Goal: Transaction & Acquisition: Purchase product/service

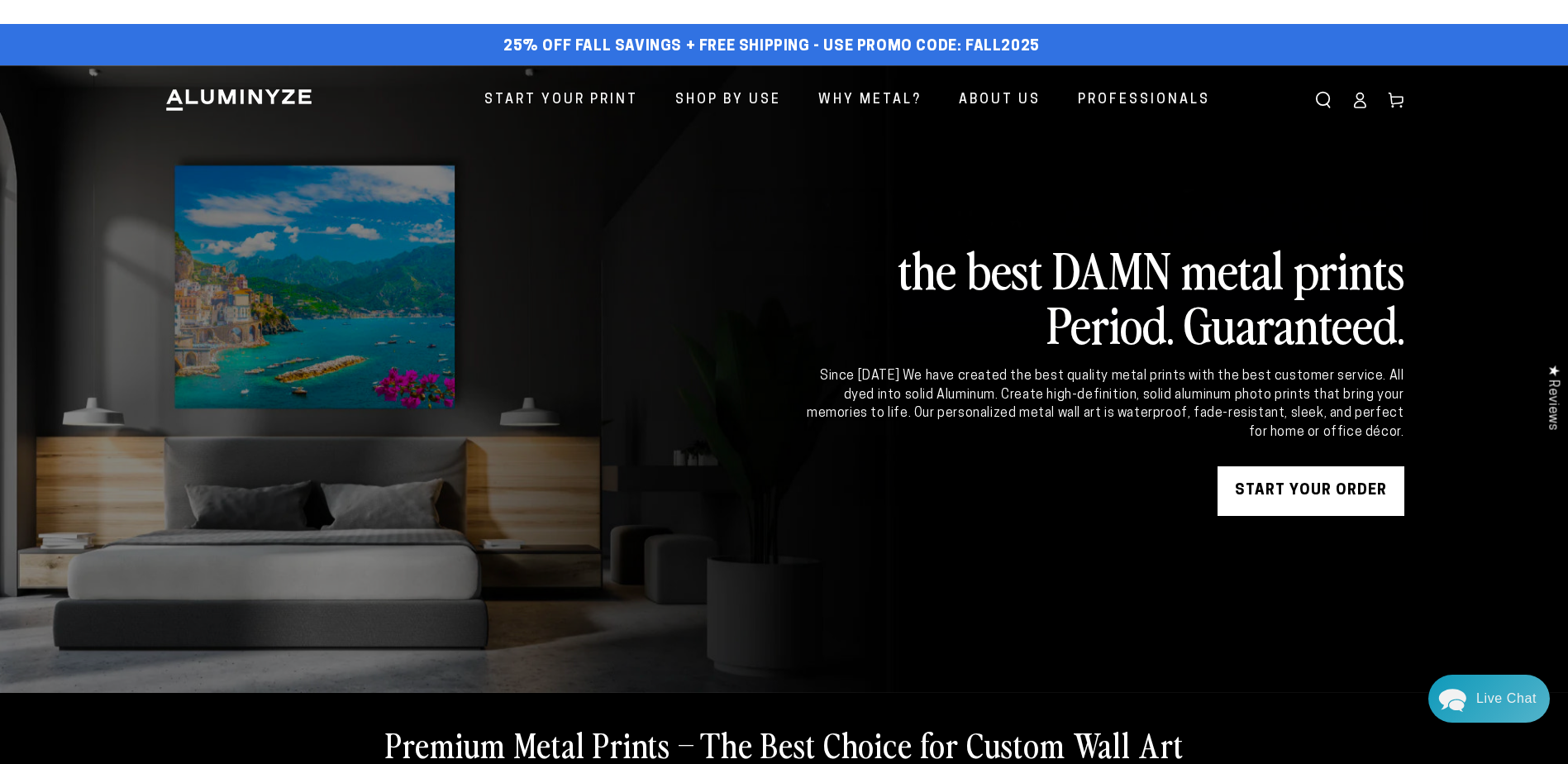
click at [1363, 97] on ellipse at bounding box center [1360, 97] width 7 height 7
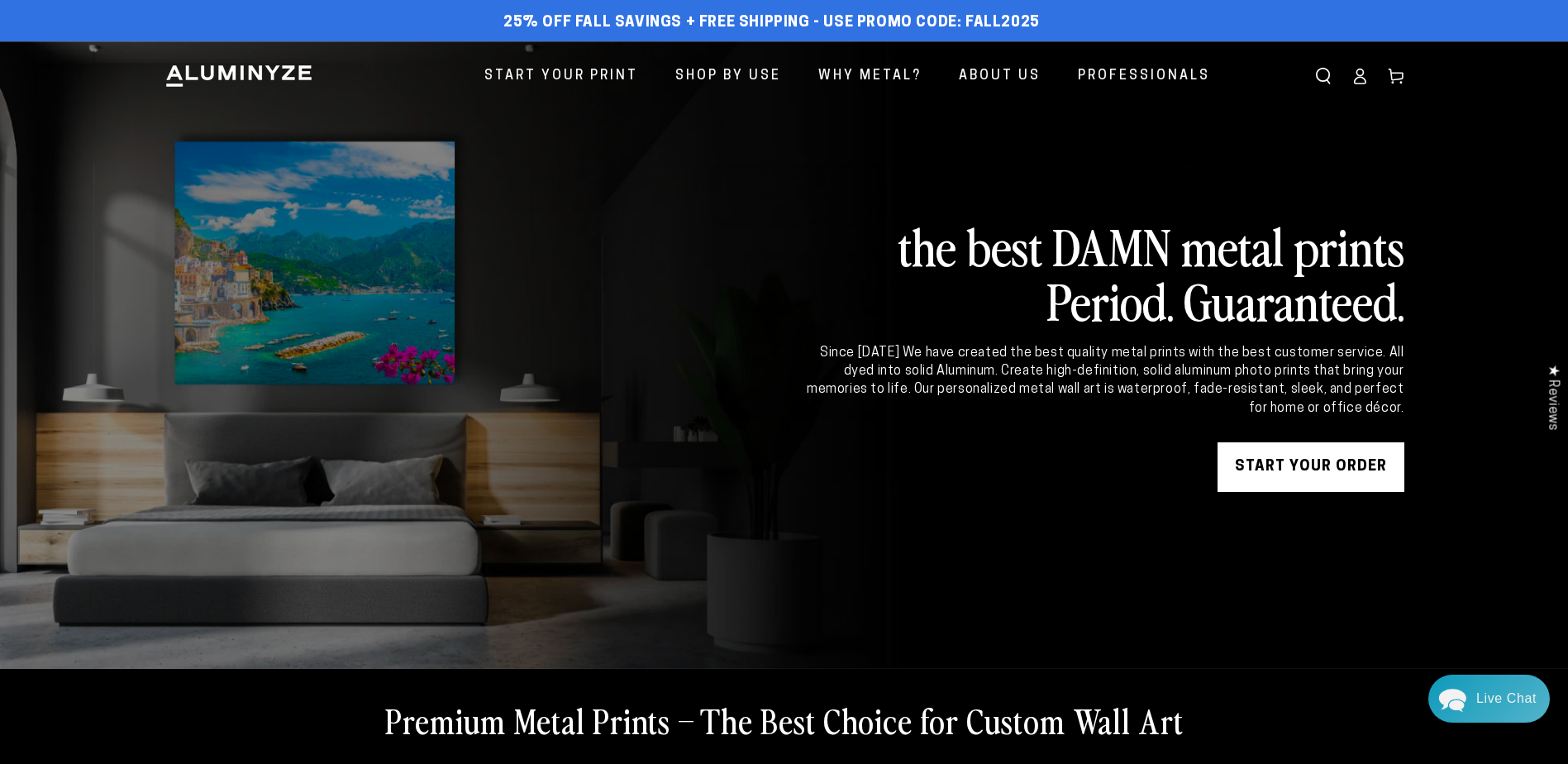
click at [1397, 70] on icon at bounding box center [1396, 76] width 17 height 17
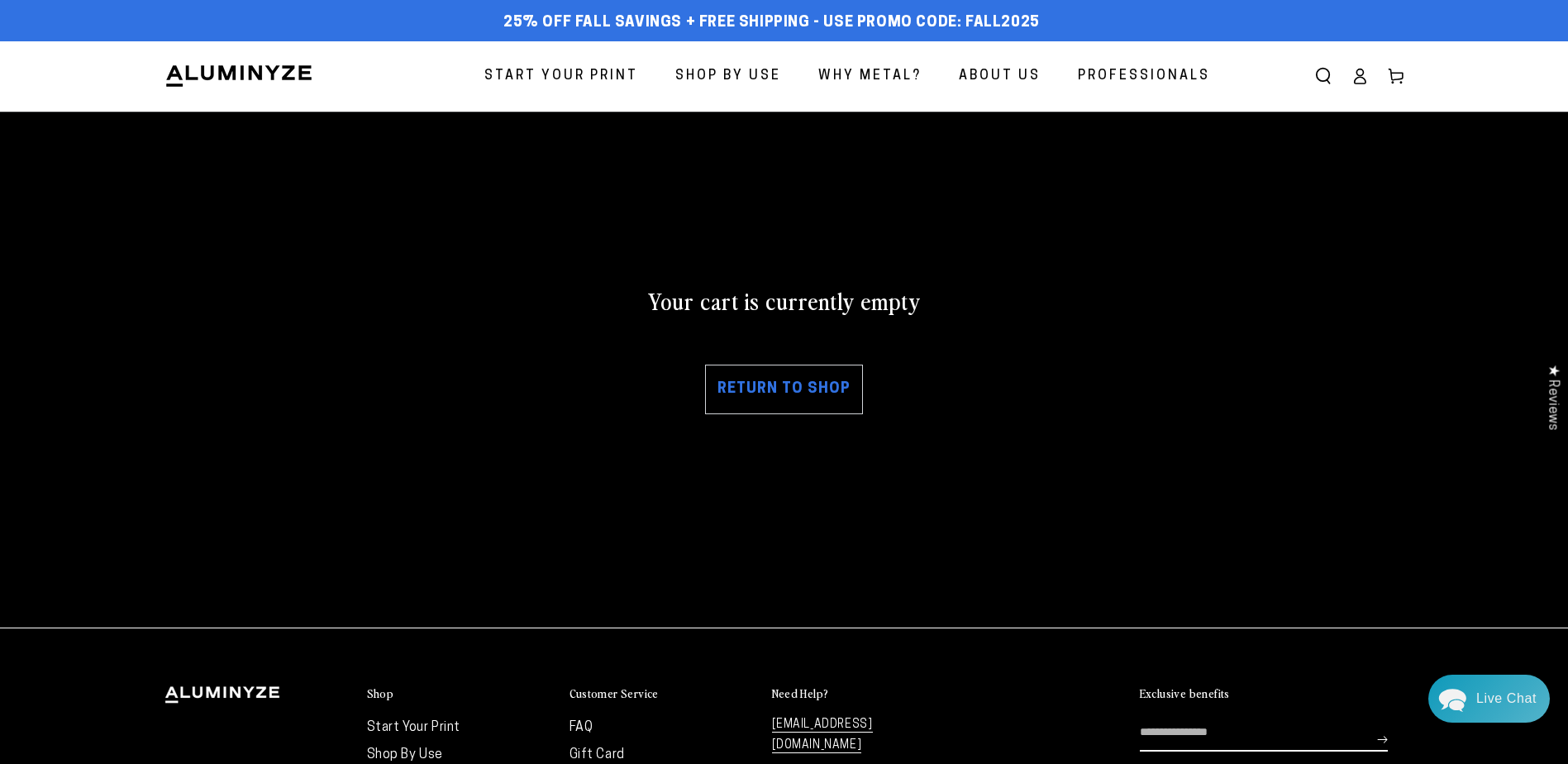
click at [551, 72] on span "Start Your Print" at bounding box center [561, 77] width 154 height 24
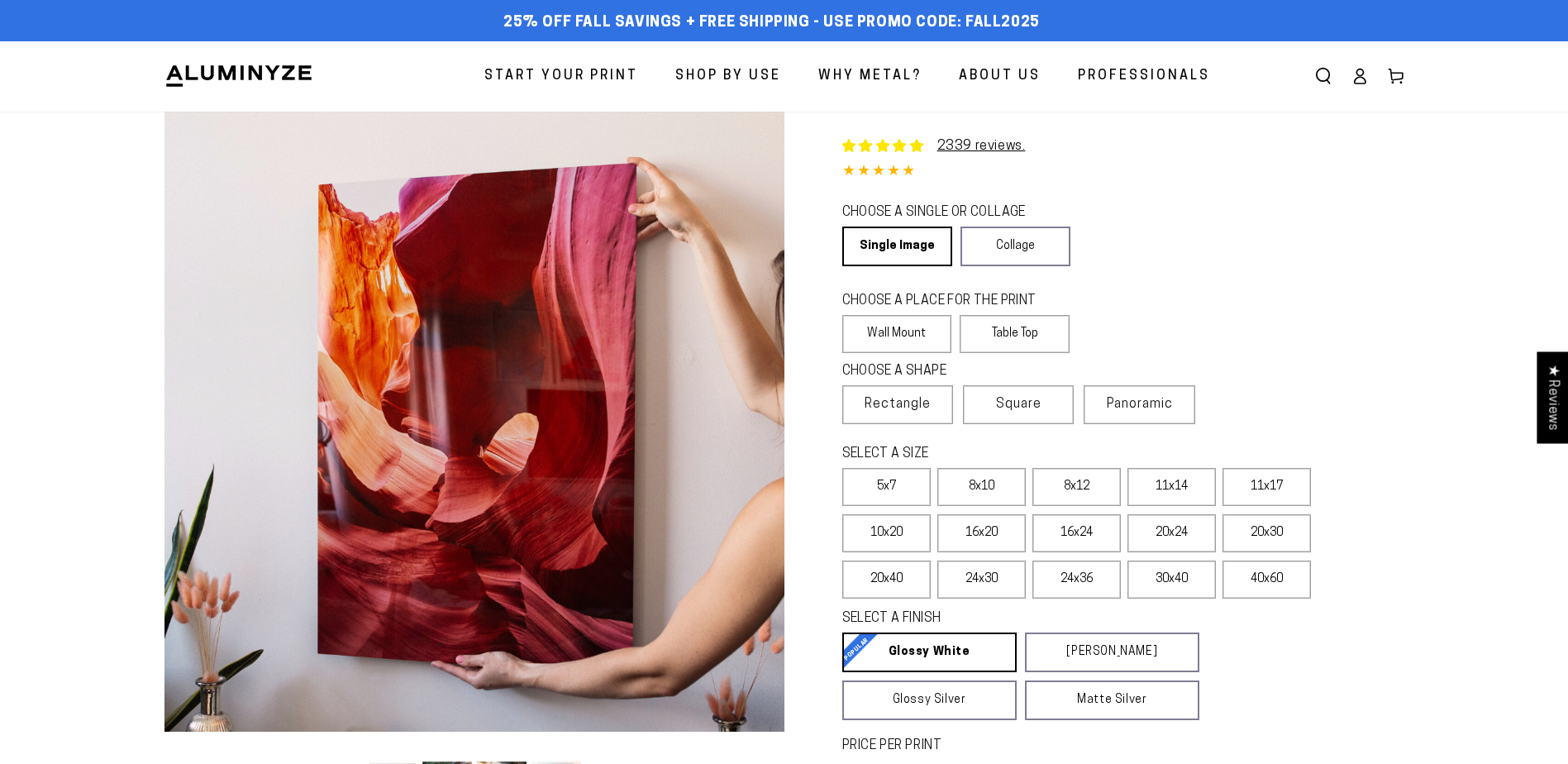
select select "**********"
click at [897, 237] on link "Single Image" at bounding box center [895, 246] width 107 height 40
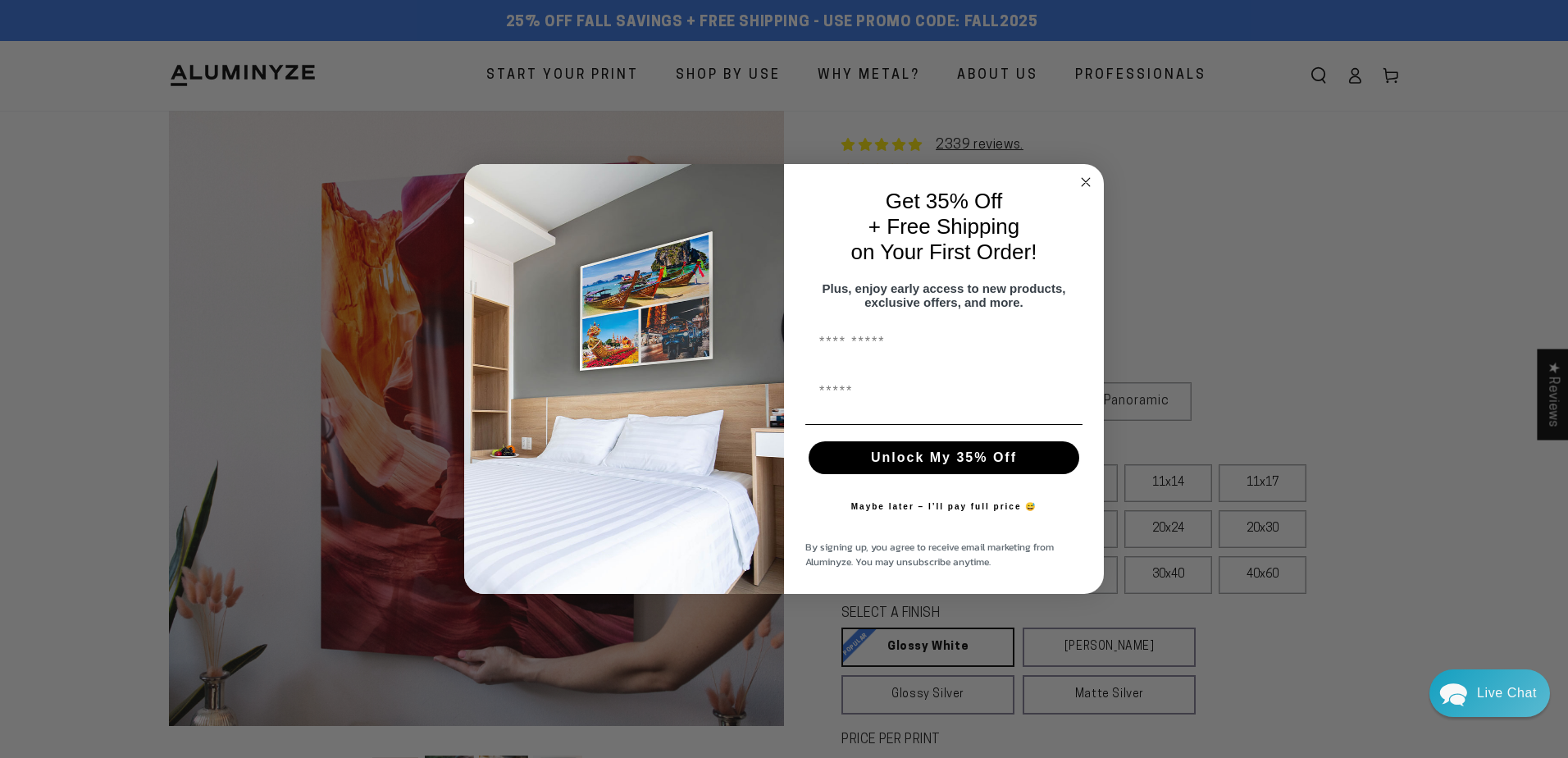
click at [1084, 174] on circle "Close dialog" at bounding box center [1086, 182] width 19 height 19
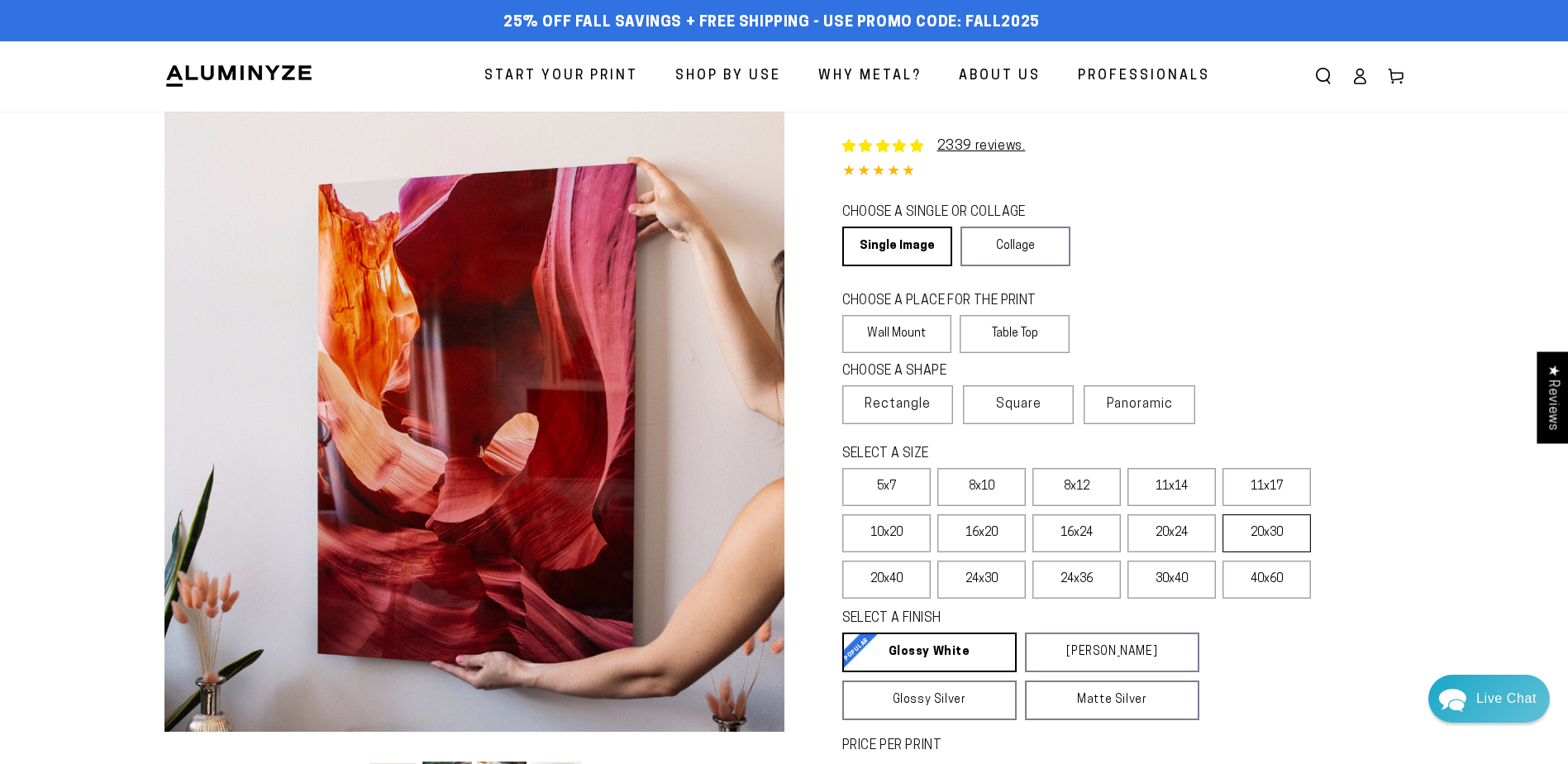
click at [1267, 532] on label "20x30" at bounding box center [1267, 533] width 89 height 38
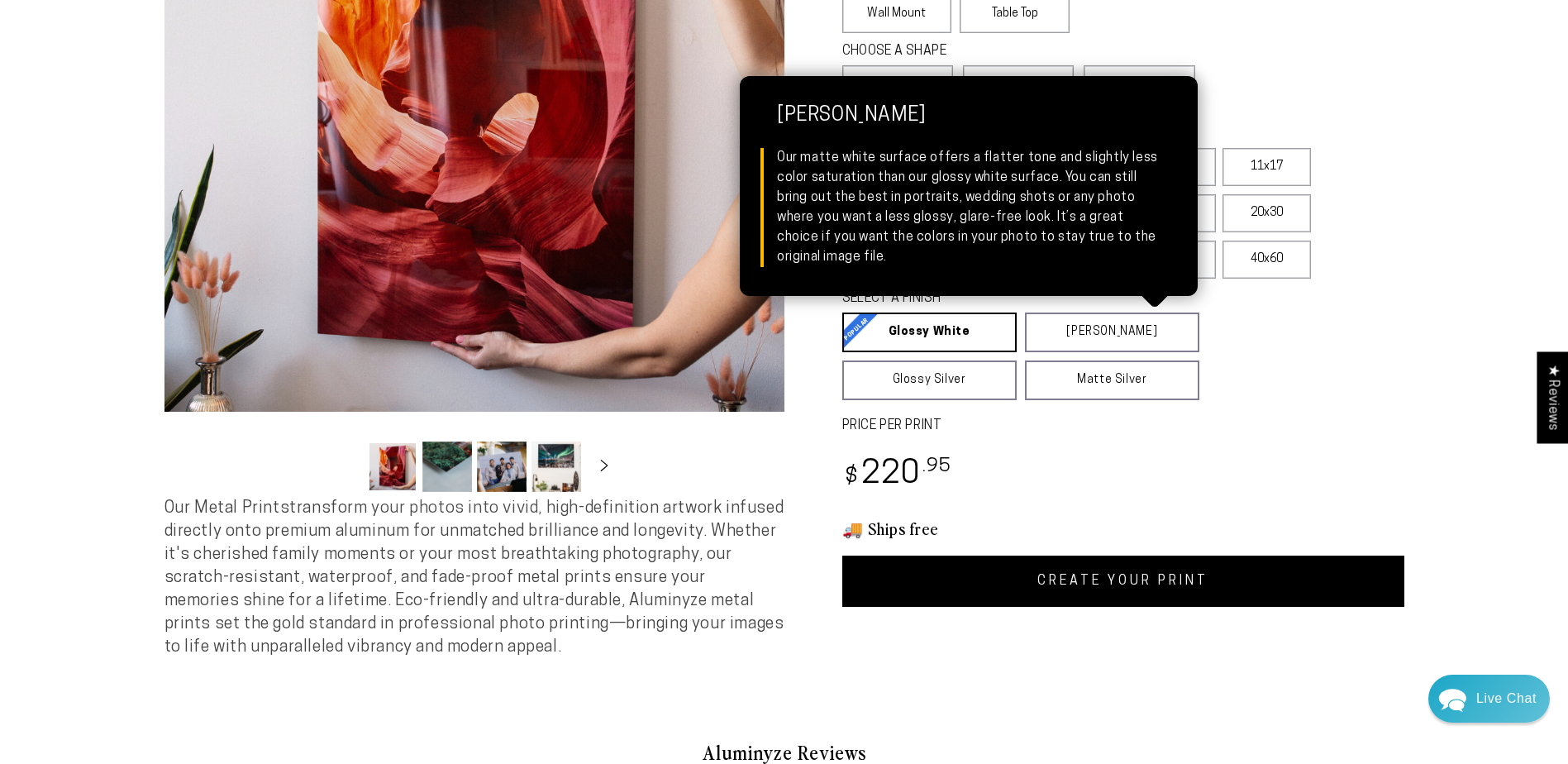
scroll to position [331, 0]
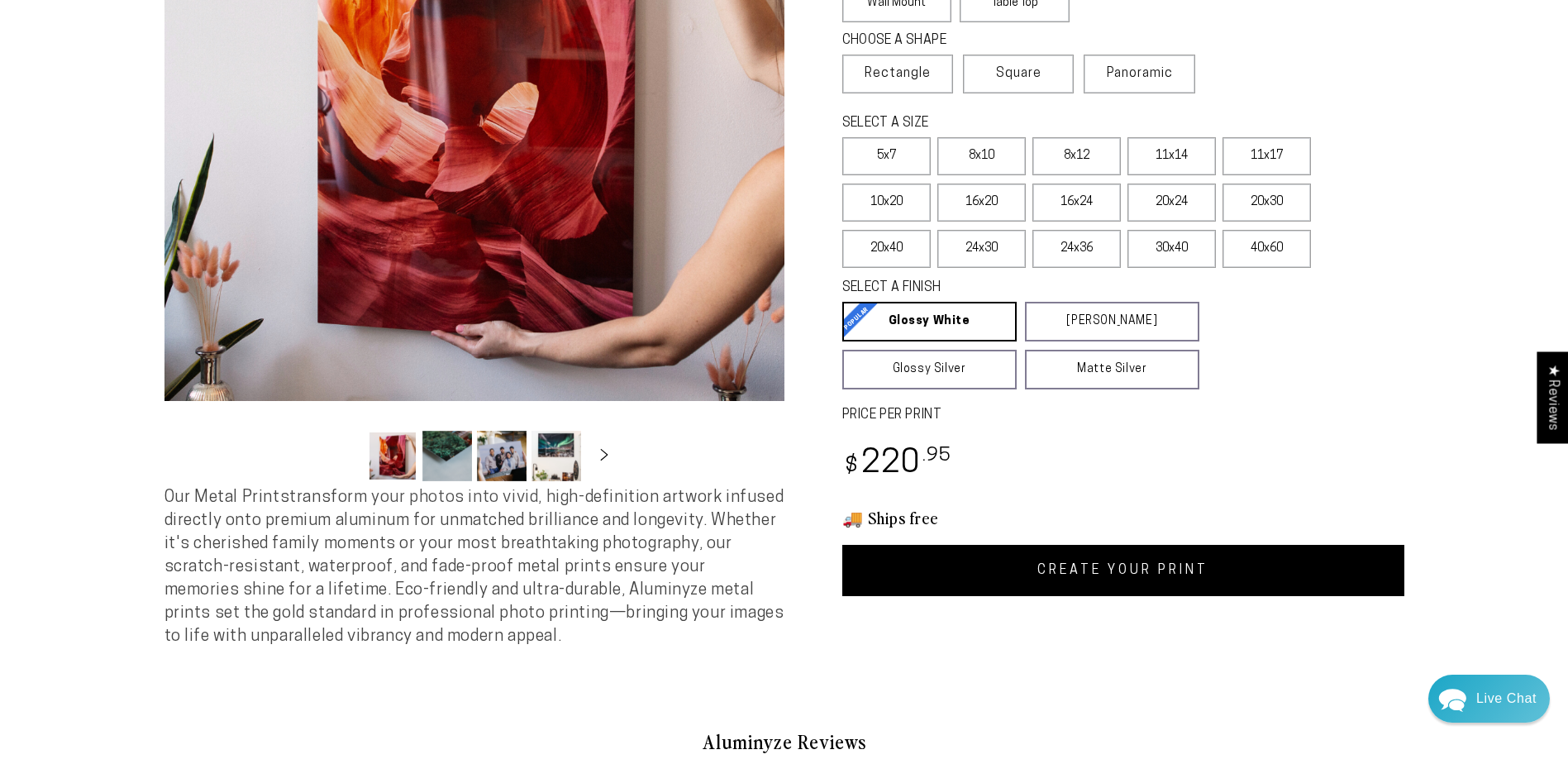
click at [1131, 561] on link "CREATE YOUR PRINT" at bounding box center [1123, 570] width 562 height 51
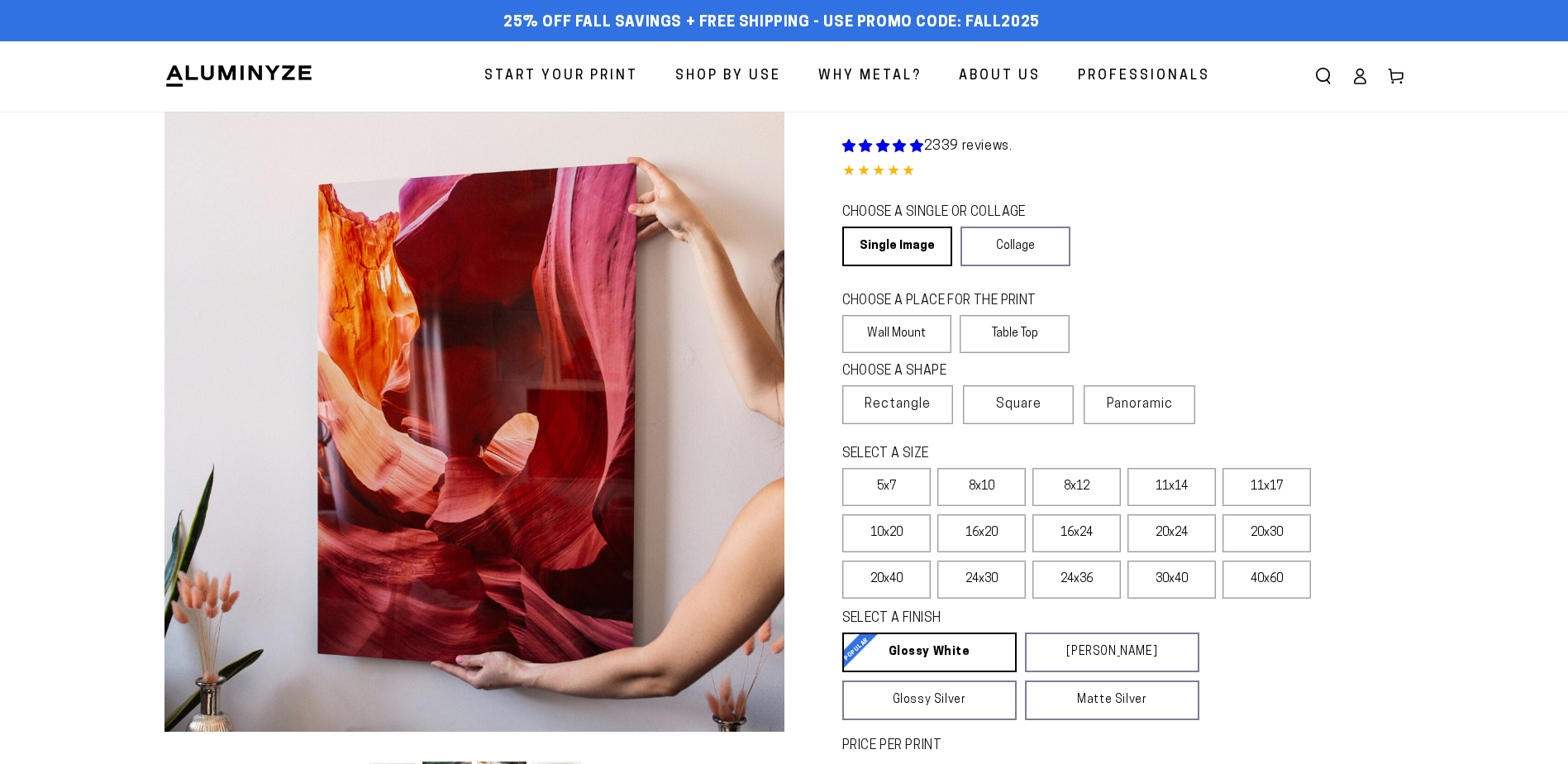
scroll to position [331, 0]
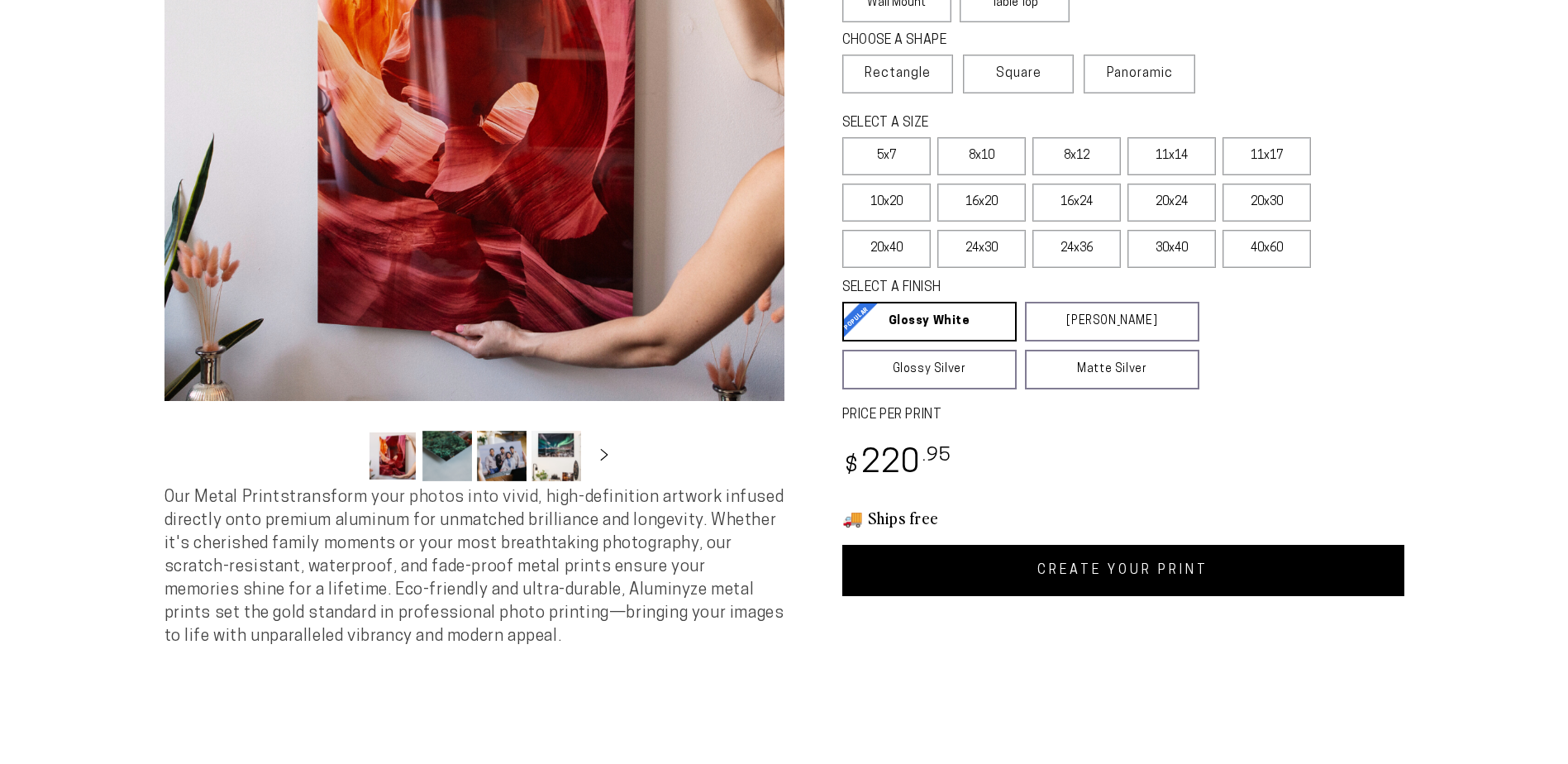
select select "**********"
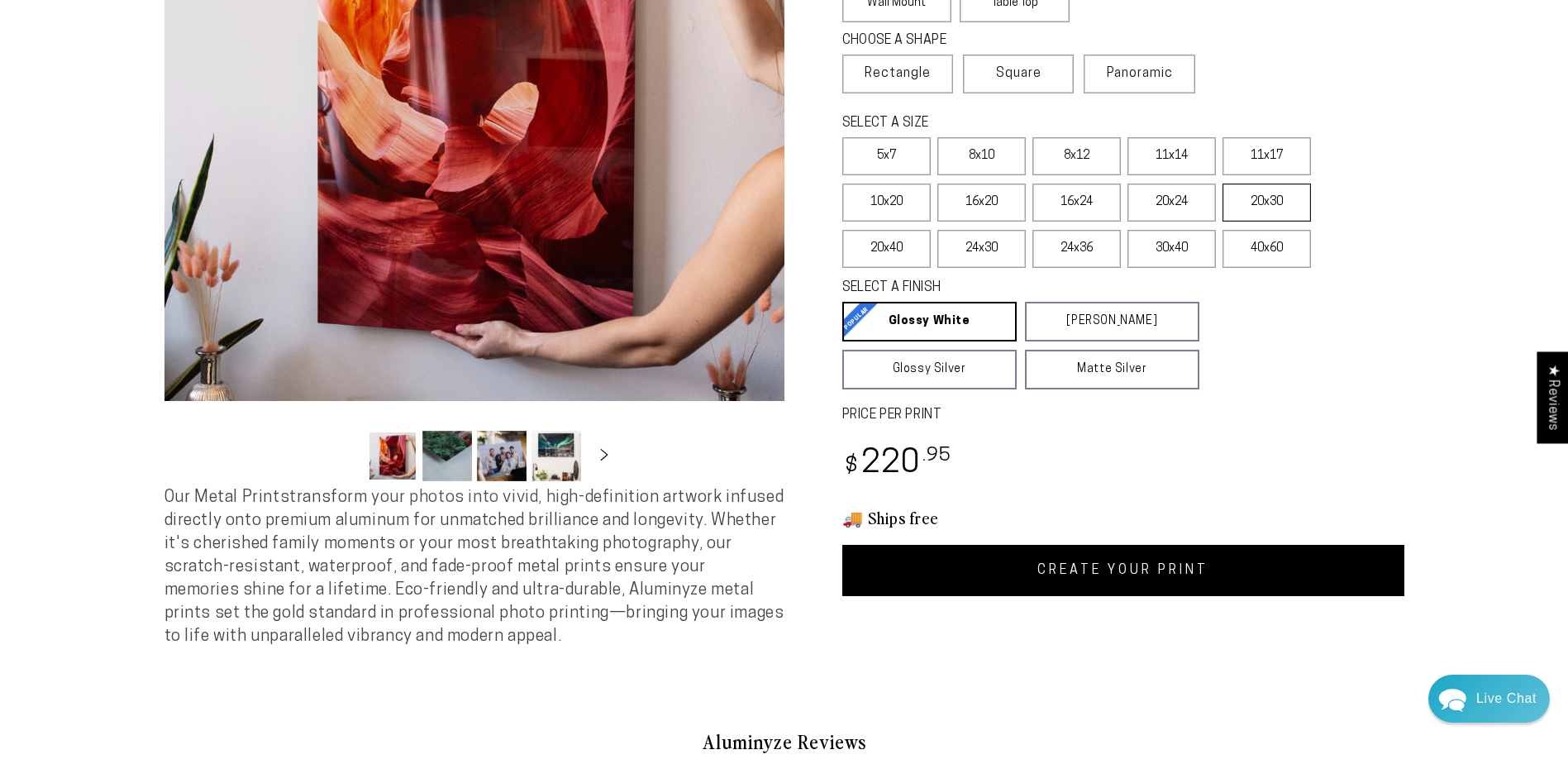
scroll to position [0, 0]
click at [891, 249] on label "20x40" at bounding box center [887, 249] width 89 height 38
click at [1127, 566] on link "CREATE YOUR PRINT" at bounding box center [1123, 570] width 562 height 51
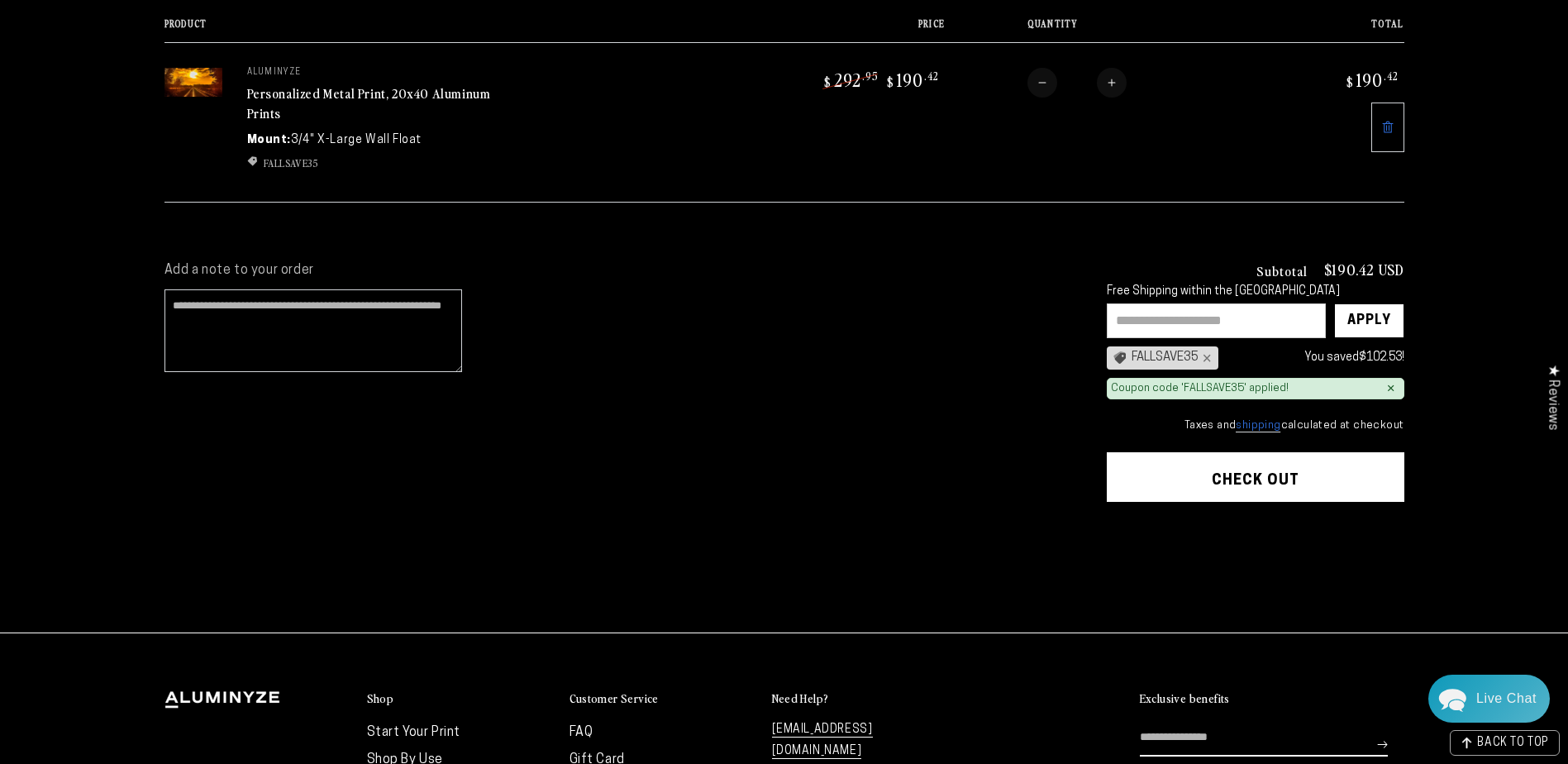
scroll to position [248, 0]
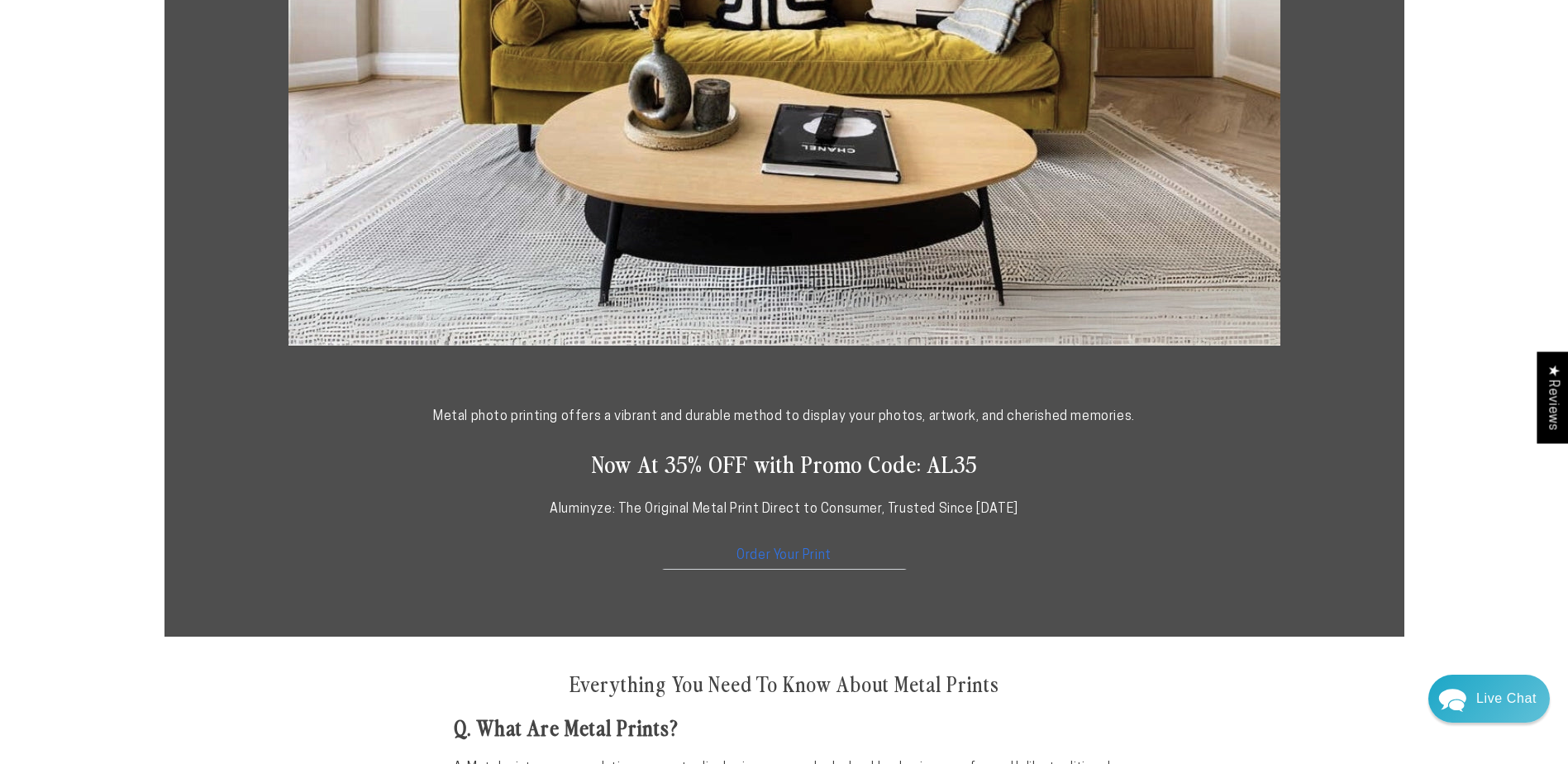
scroll to position [661, 0]
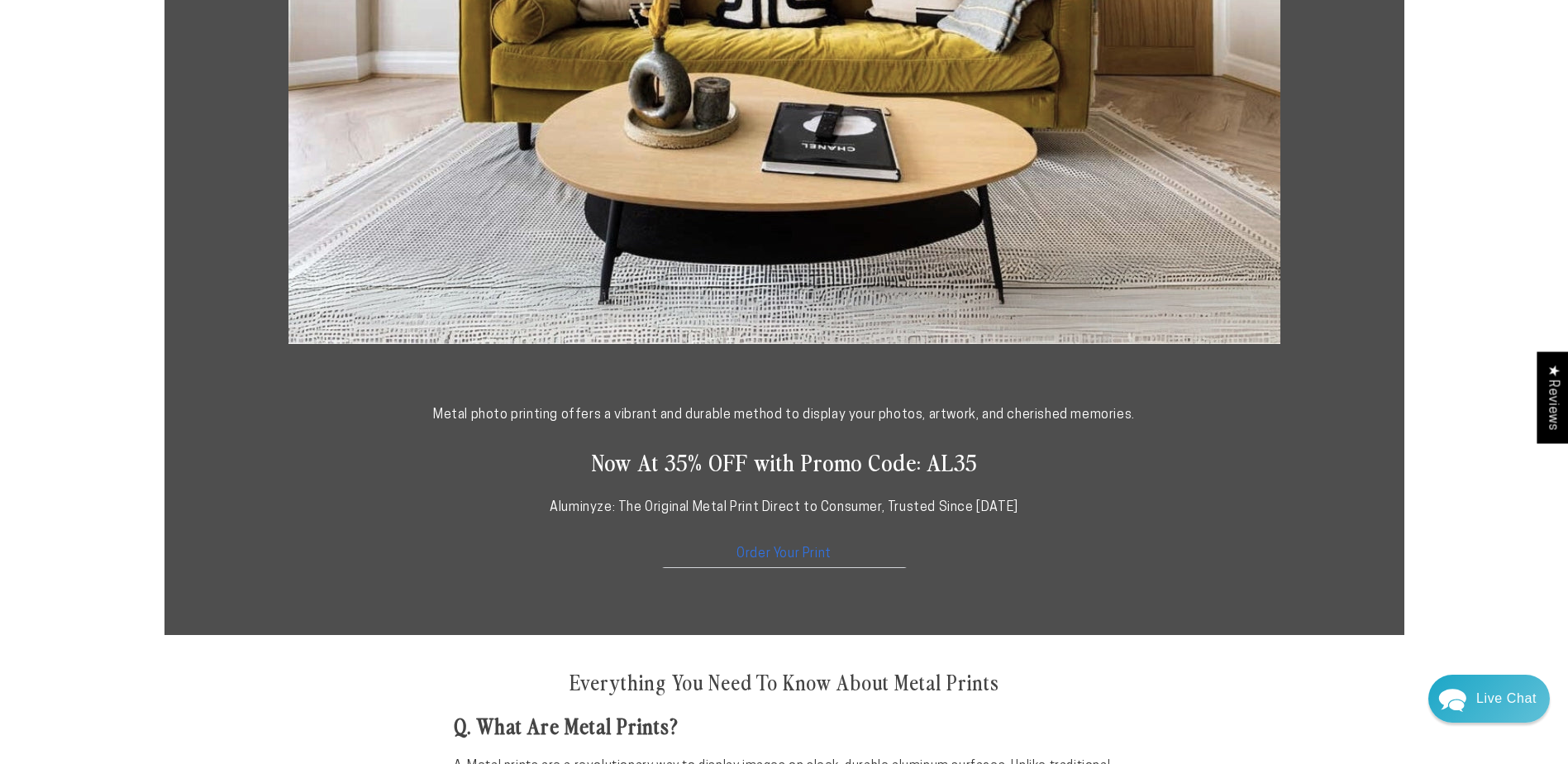
click at [746, 550] on link "Order Your Print" at bounding box center [784, 550] width 248 height 36
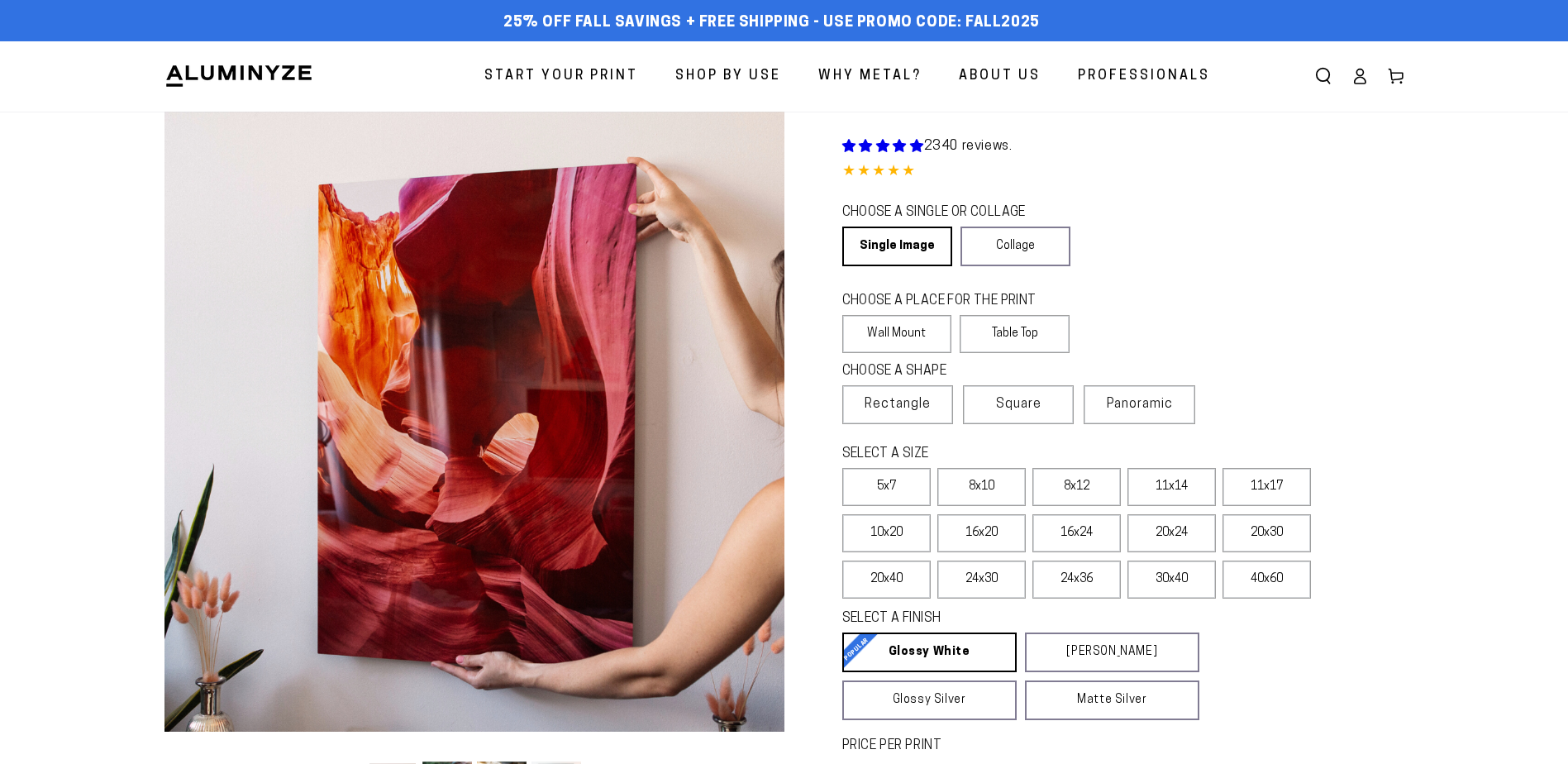
select select "**********"
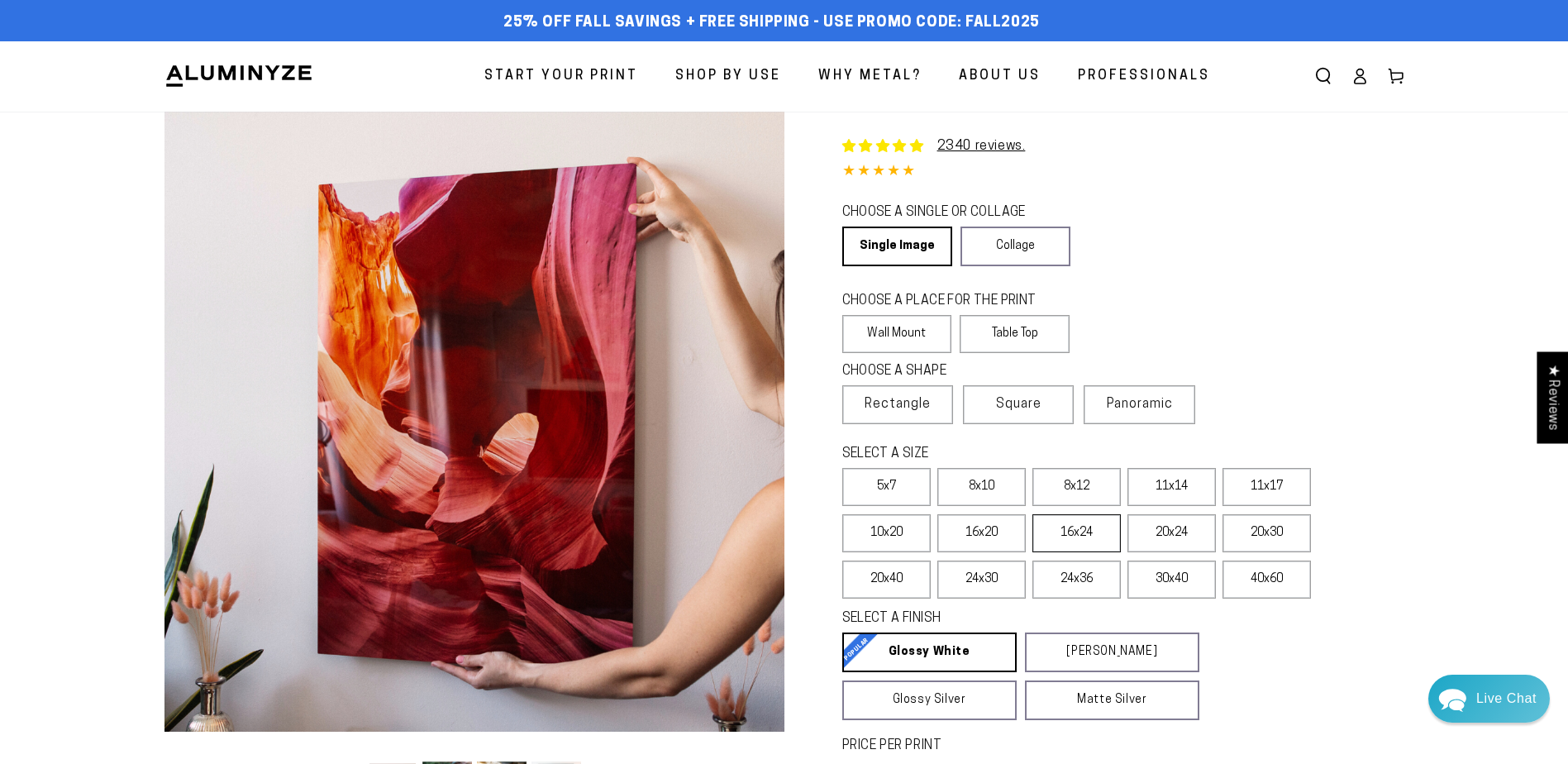
click at [1071, 535] on label "16x24" at bounding box center [1076, 533] width 89 height 38
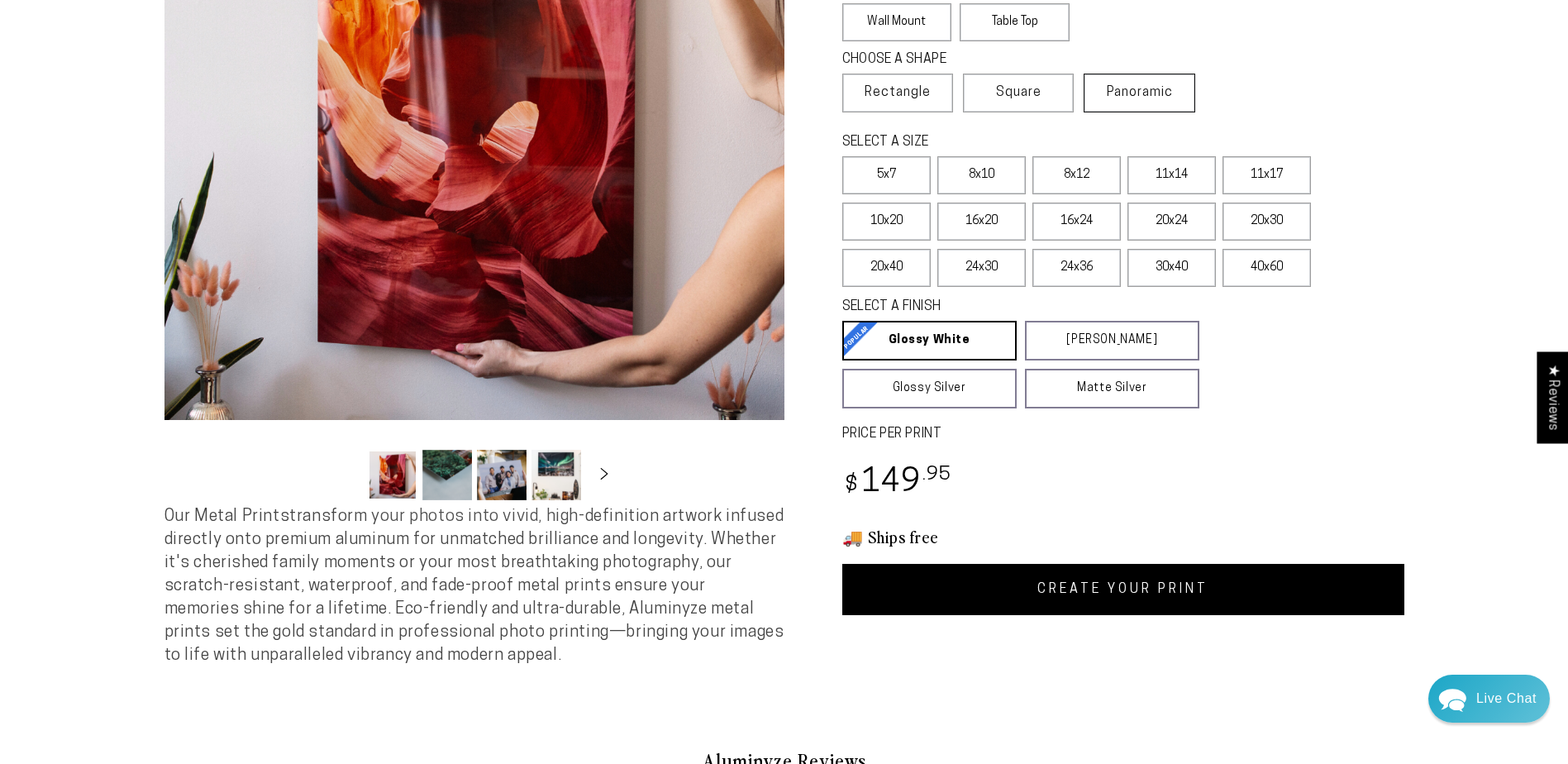
scroll to position [331, 0]
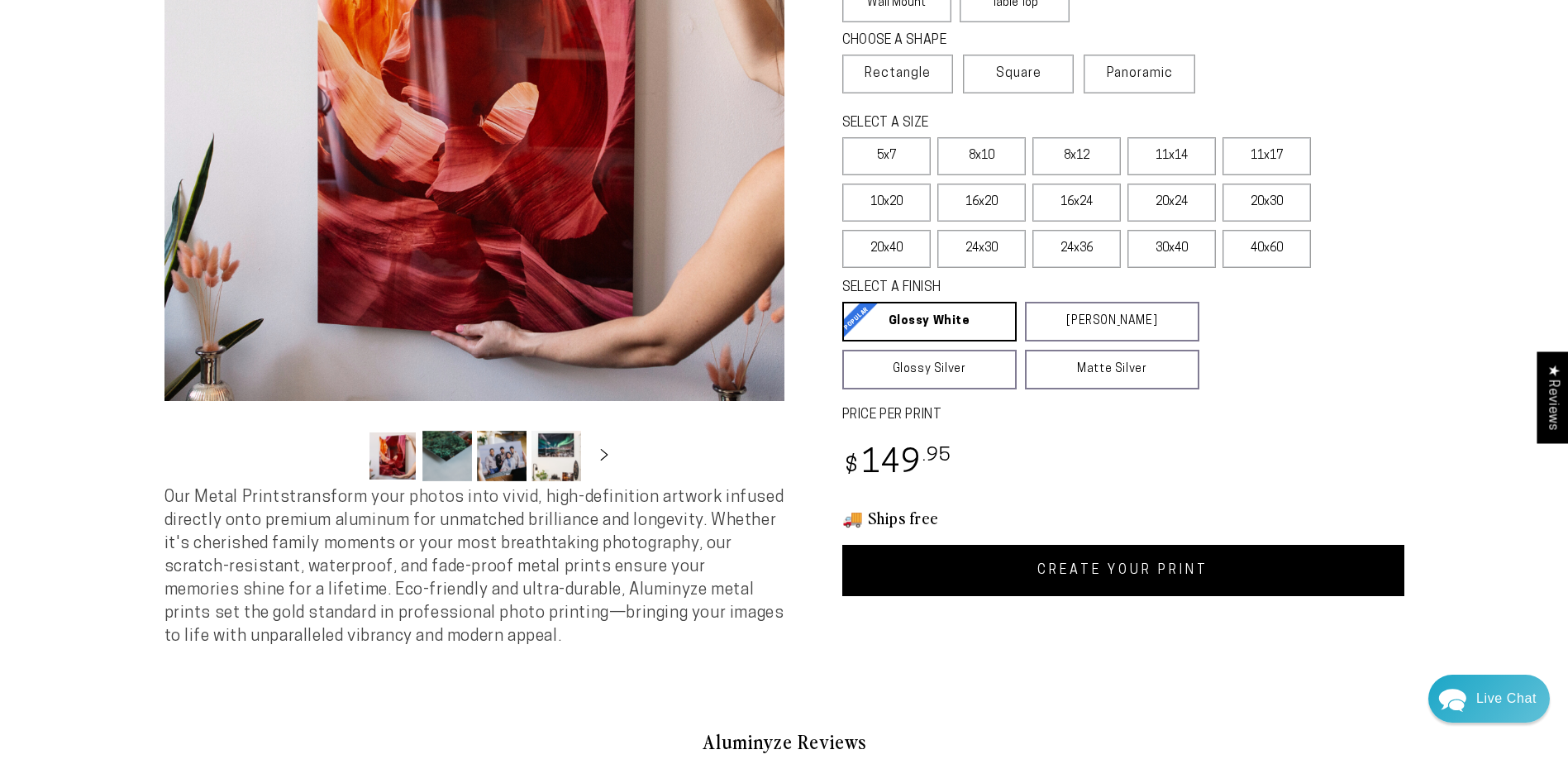
click at [1097, 567] on link "CREATE YOUR PRINT" at bounding box center [1123, 570] width 562 height 51
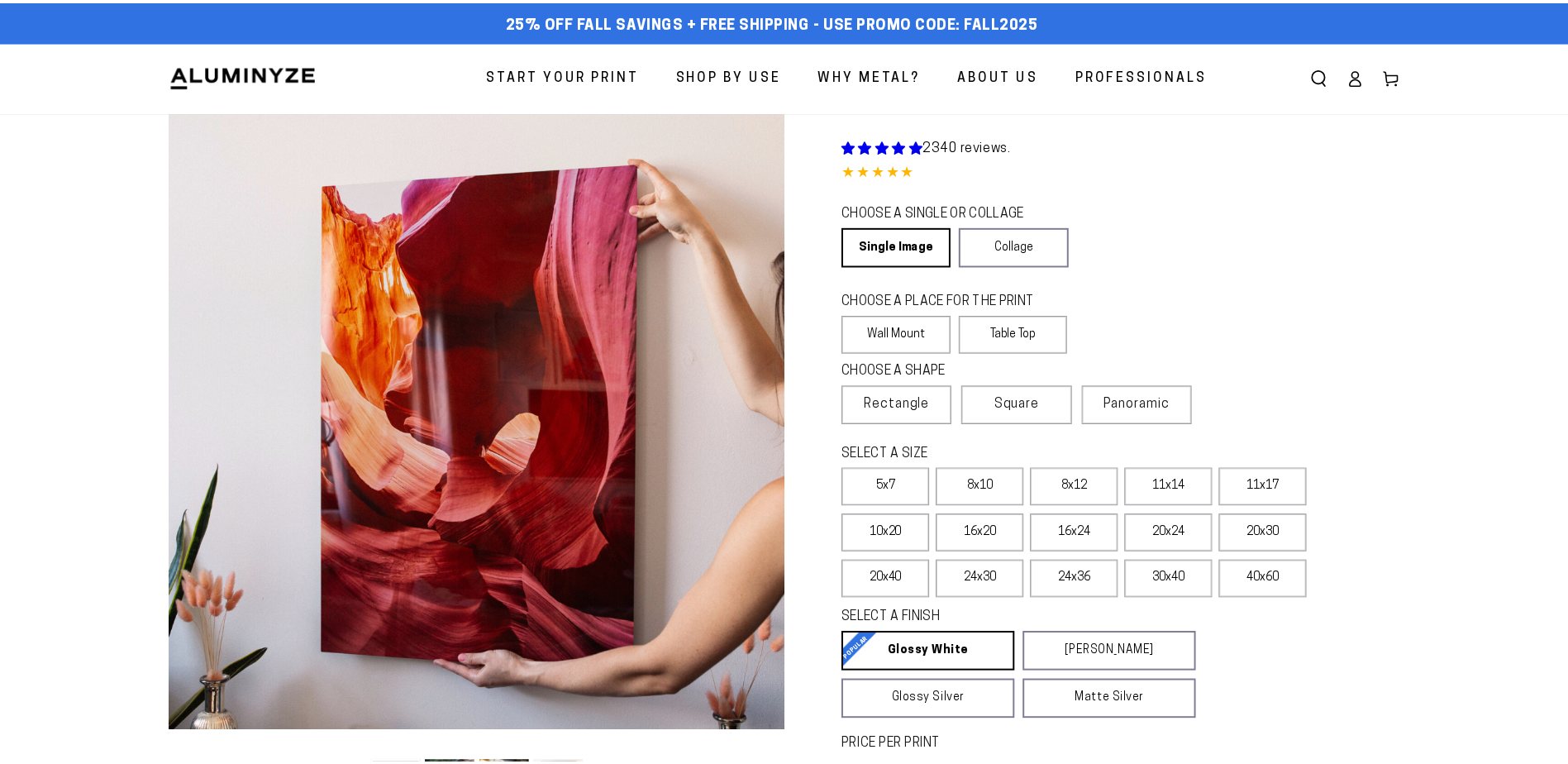
scroll to position [331, 0]
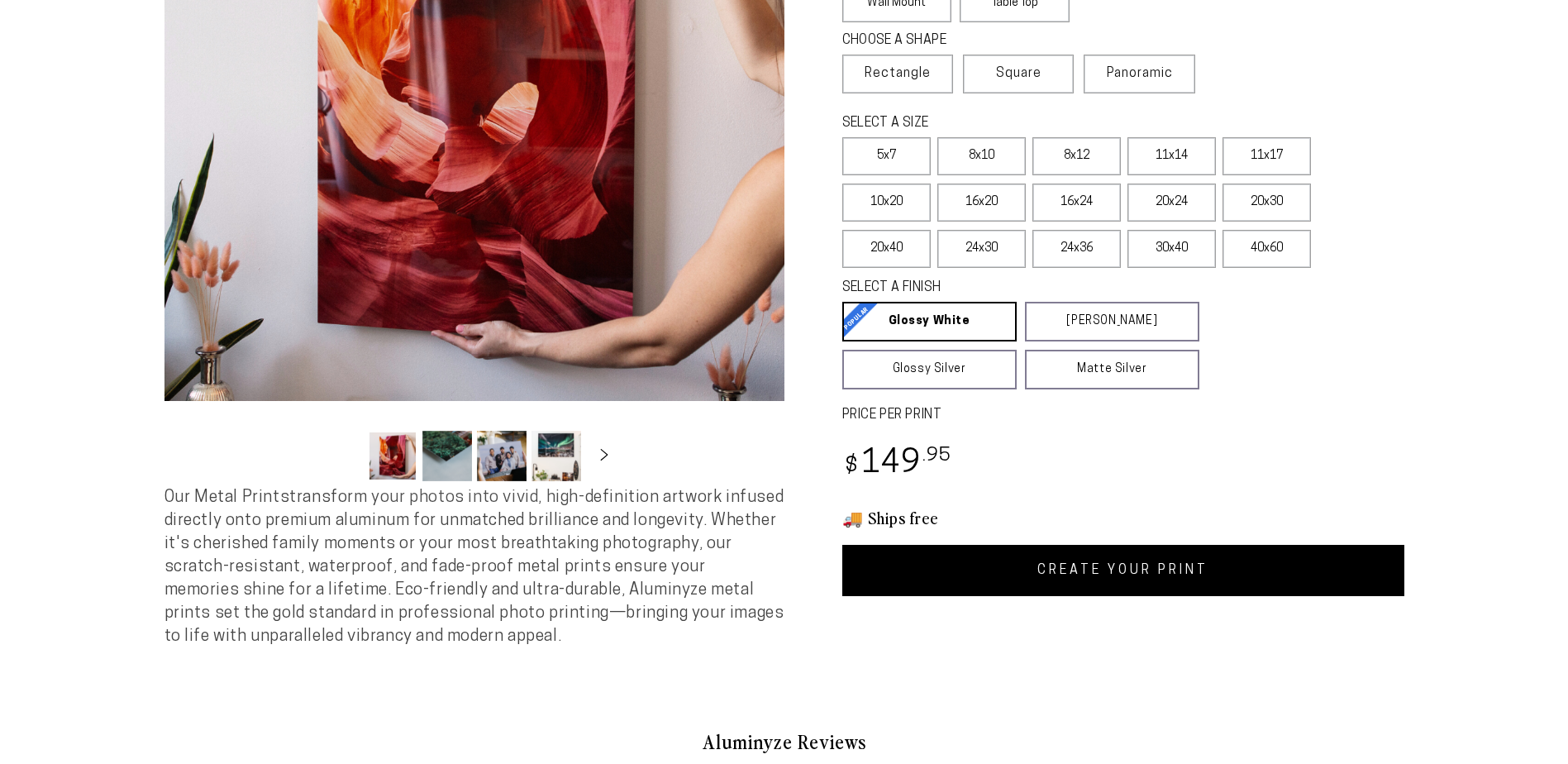
select select "**********"
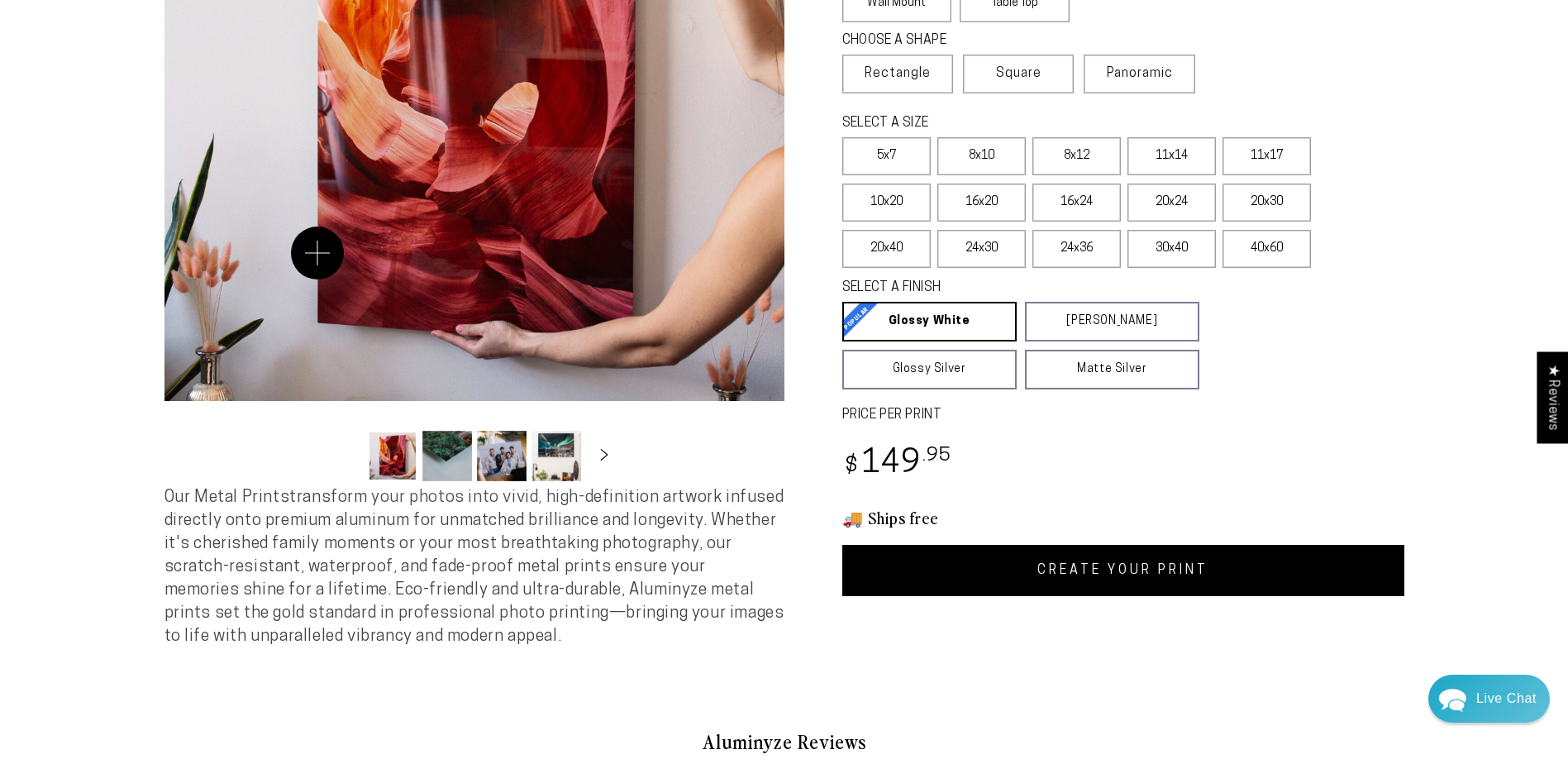
scroll to position [0, 0]
click at [880, 202] on label "10x20" at bounding box center [887, 203] width 89 height 38
click at [1079, 569] on link "CREATE YOUR PRINT" at bounding box center [1123, 570] width 562 height 51
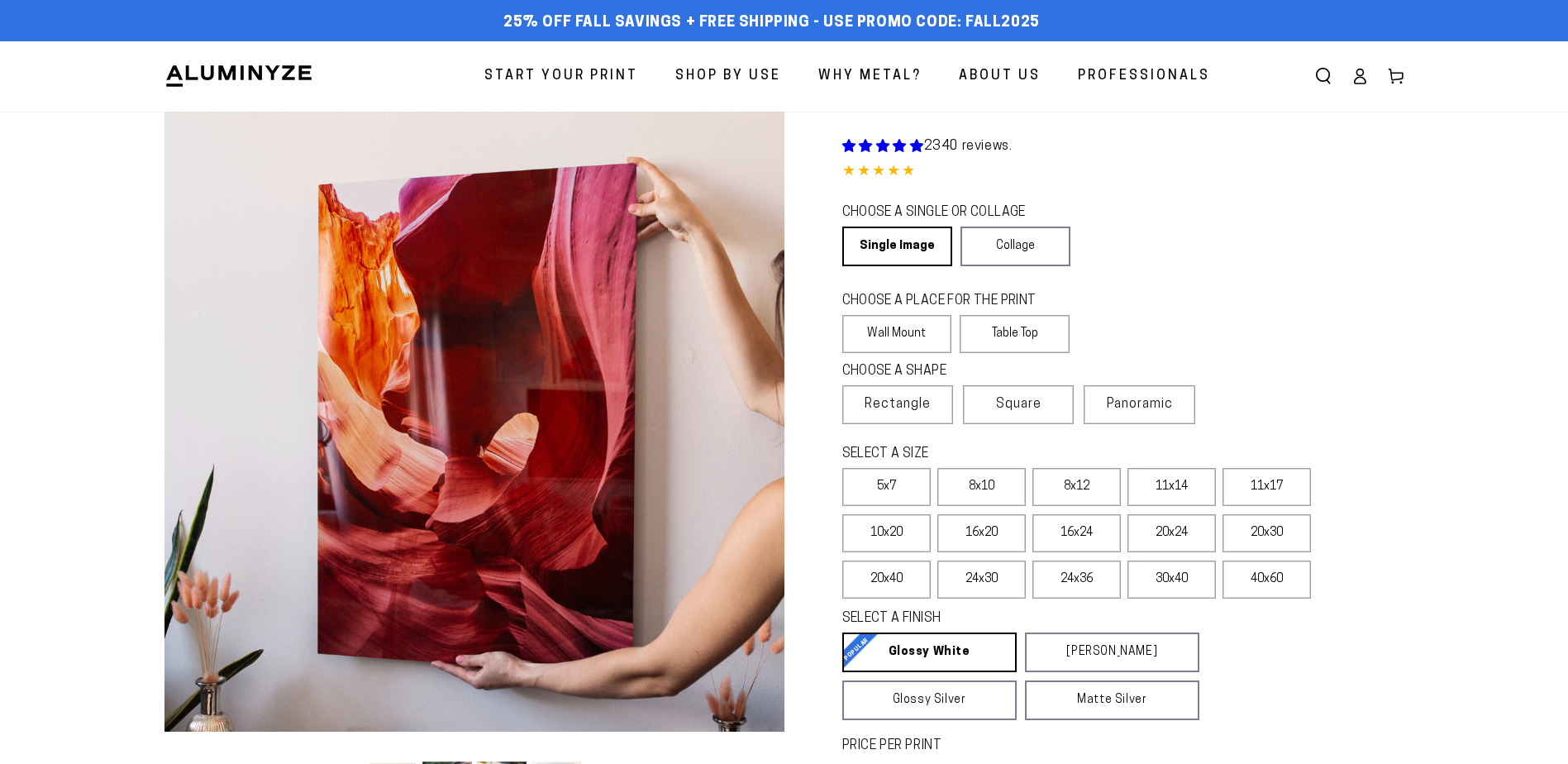
scroll to position [331, 0]
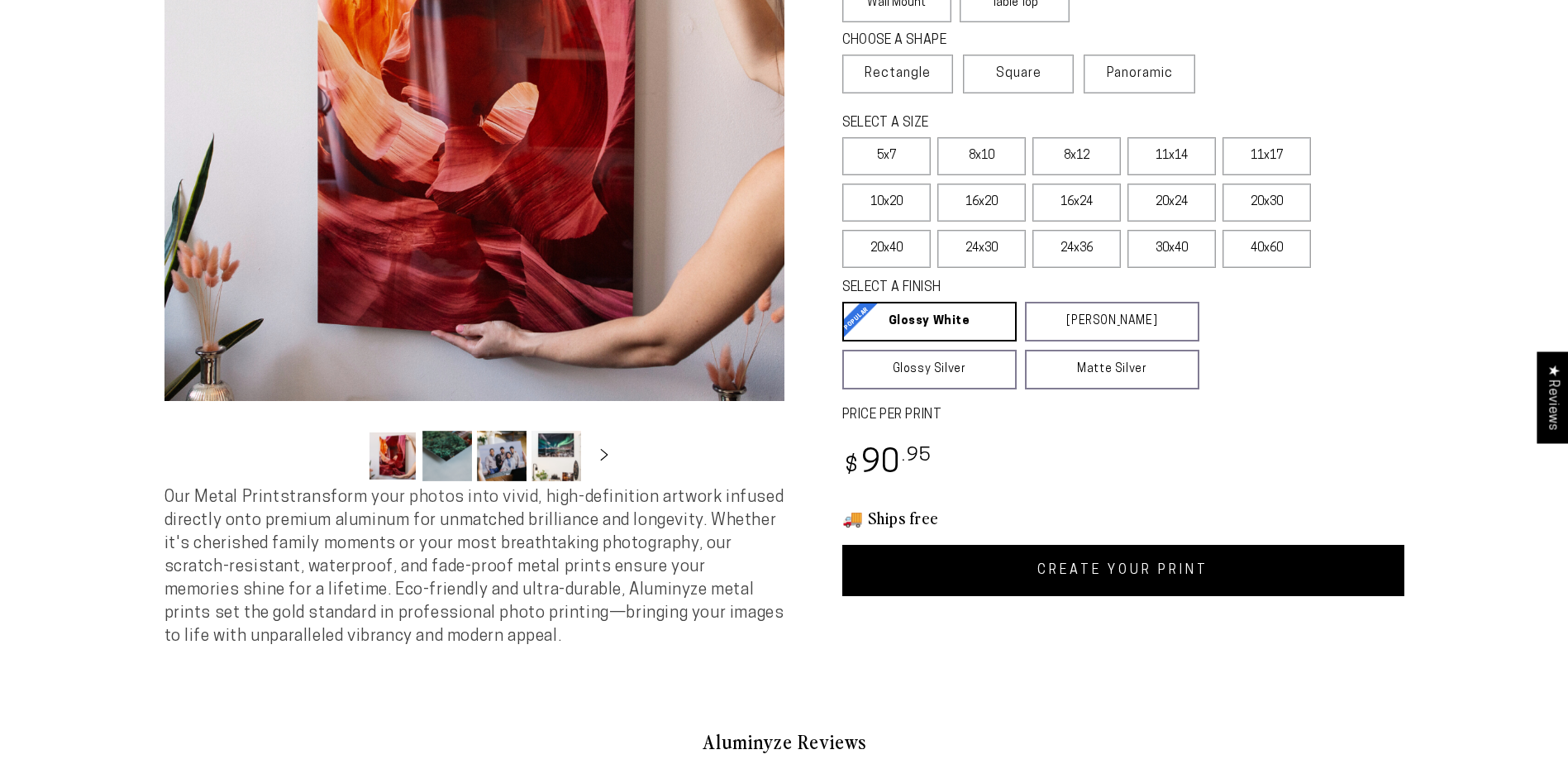
select select "**********"
click at [889, 202] on label "10x20" at bounding box center [887, 203] width 89 height 38
click at [1083, 566] on link "CREATE YOUR PRINT" at bounding box center [1123, 570] width 562 height 51
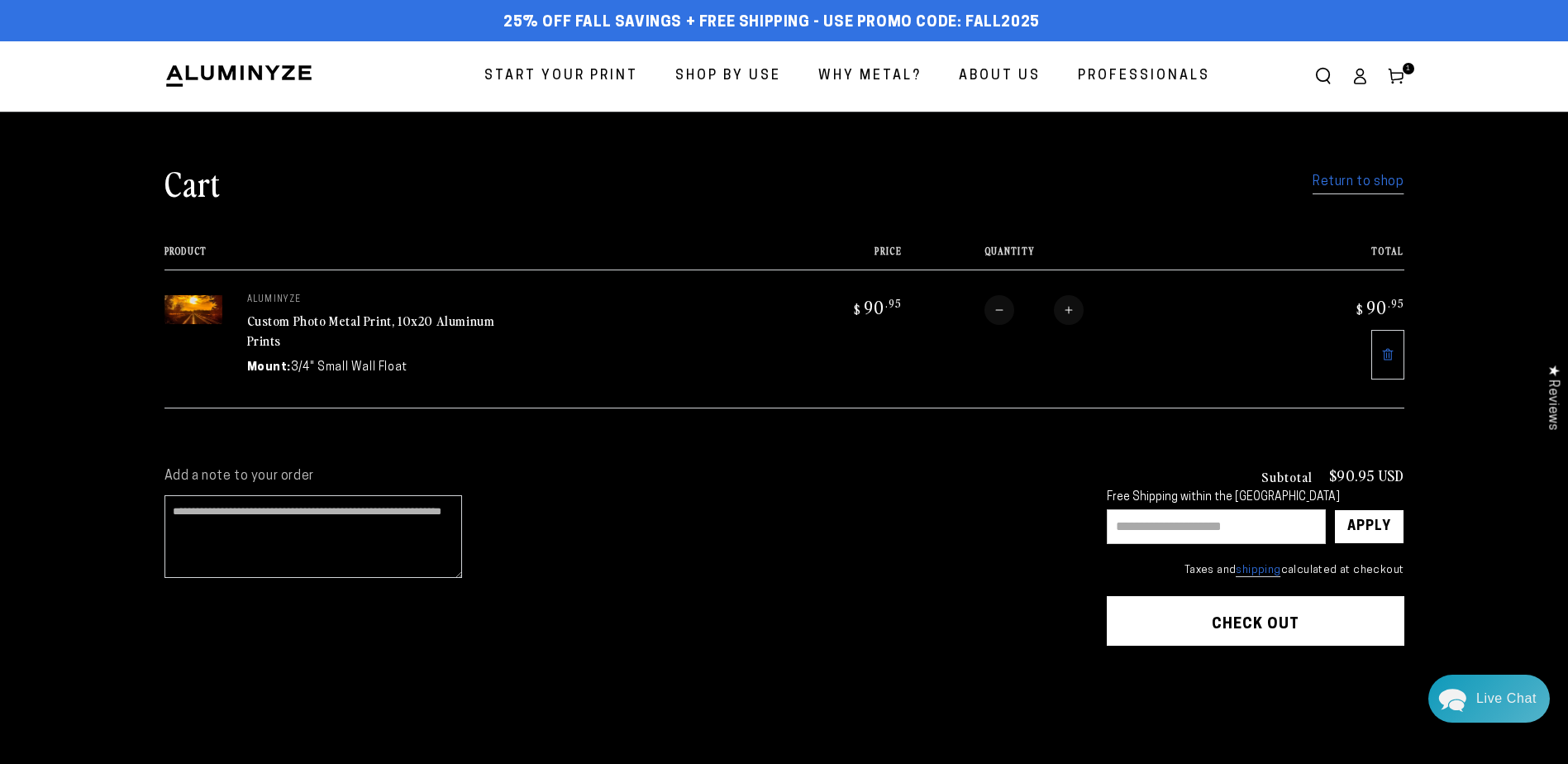
click at [1238, 616] on button "Check out" at bounding box center [1256, 620] width 298 height 50
